Goal: Navigation & Orientation: Go to known website

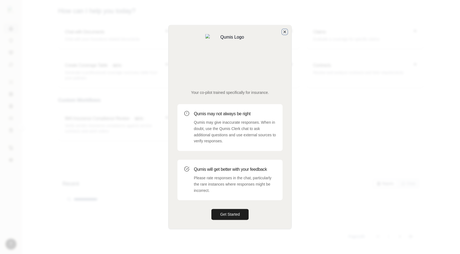
click at [286, 34] on icon "button" at bounding box center [284, 32] width 4 height 4
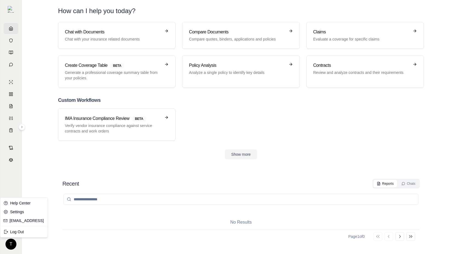
click at [9, 242] on html "T How can I help you today? Chat with Documents Chat with your insurance relate…" at bounding box center [230, 127] width 460 height 254
click at [18, 233] on div "Log Out" at bounding box center [23, 231] width 45 height 9
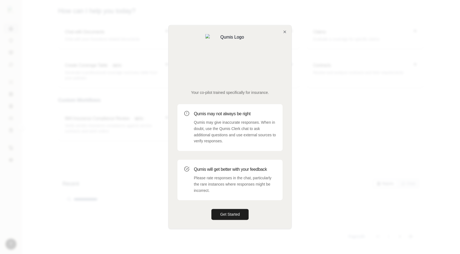
click at [286, 48] on div "Your co-pilot trained specifically for insurance. Qumis may not always be right…" at bounding box center [230, 126] width 123 height 203
click at [286, 33] on icon "button" at bounding box center [285, 32] width 2 height 2
